Goal: Task Accomplishment & Management: Complete application form

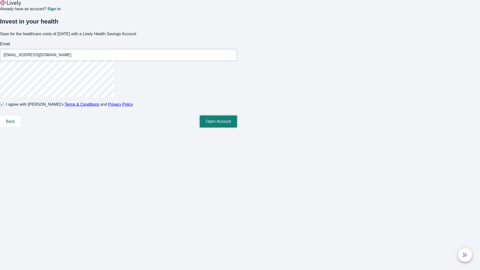
click at [237, 128] on button "Open Account" at bounding box center [218, 122] width 37 height 12
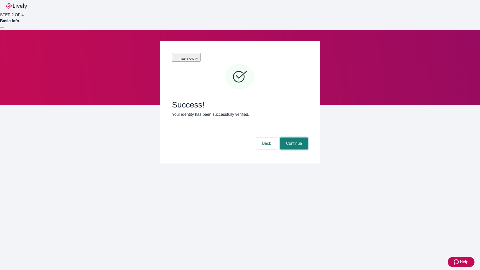
click at [293, 138] on button "Continue" at bounding box center [294, 144] width 28 height 12
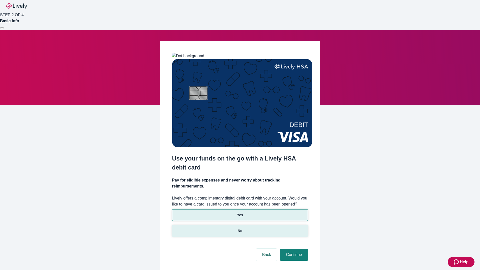
click at [240, 228] on p "No" at bounding box center [240, 230] width 5 height 5
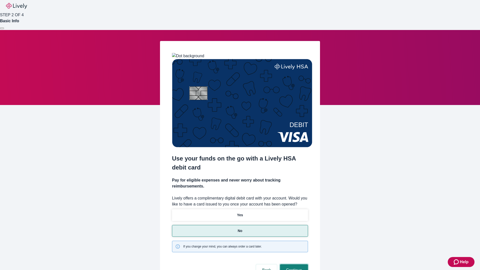
click at [293, 264] on button "Continue" at bounding box center [294, 270] width 28 height 12
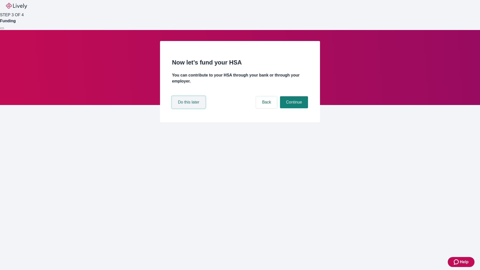
click at [189, 108] on button "Do this later" at bounding box center [188, 102] width 33 height 12
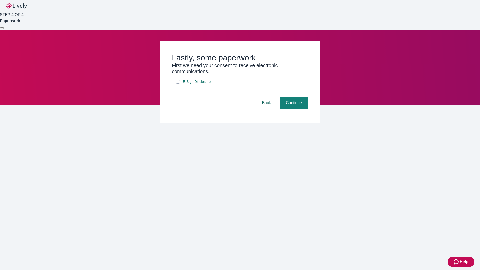
click at [178, 84] on input "E-Sign Disclosure" at bounding box center [178, 82] width 4 height 4
checkbox input "true"
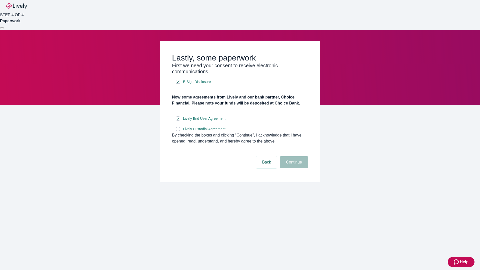
click at [178, 131] on input "Lively Custodial Agreement" at bounding box center [178, 129] width 4 height 4
checkbox input "true"
click at [293, 168] on button "Continue" at bounding box center [294, 162] width 28 height 12
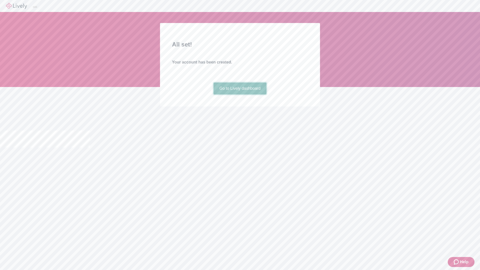
click at [240, 95] on link "Go to Lively dashboard" at bounding box center [240, 89] width 53 height 12
